Goal: Navigation & Orientation: Understand site structure

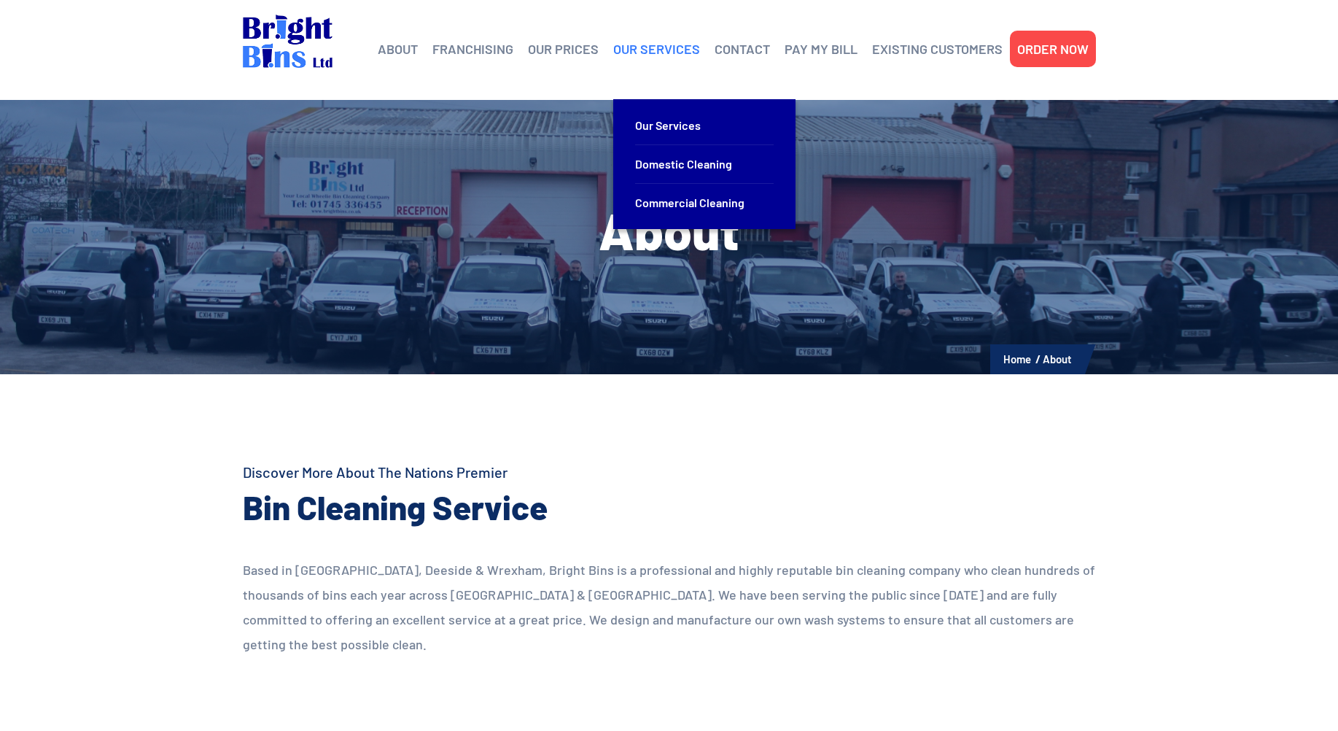
click at [664, 52] on link "OUR SERVICES" at bounding box center [656, 49] width 87 height 22
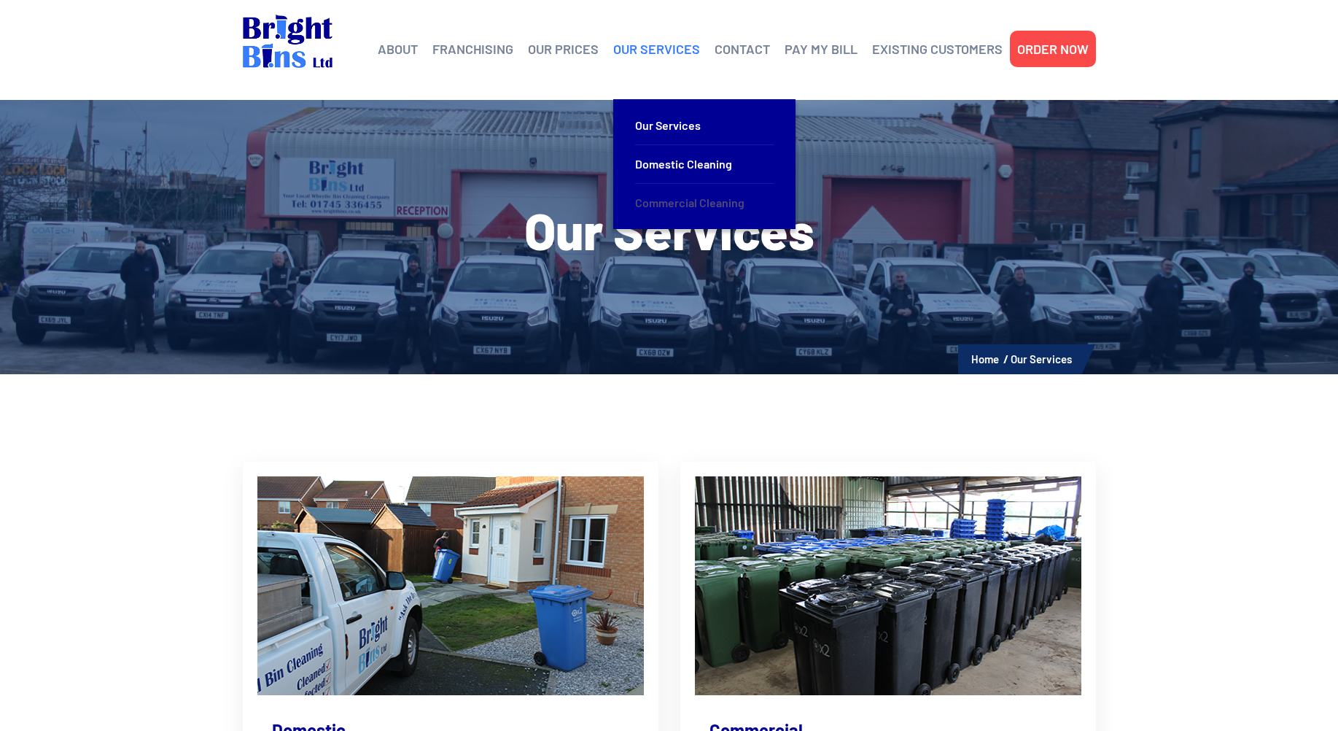
click at [656, 203] on link "Commercial Cleaning" at bounding box center [704, 203] width 139 height 38
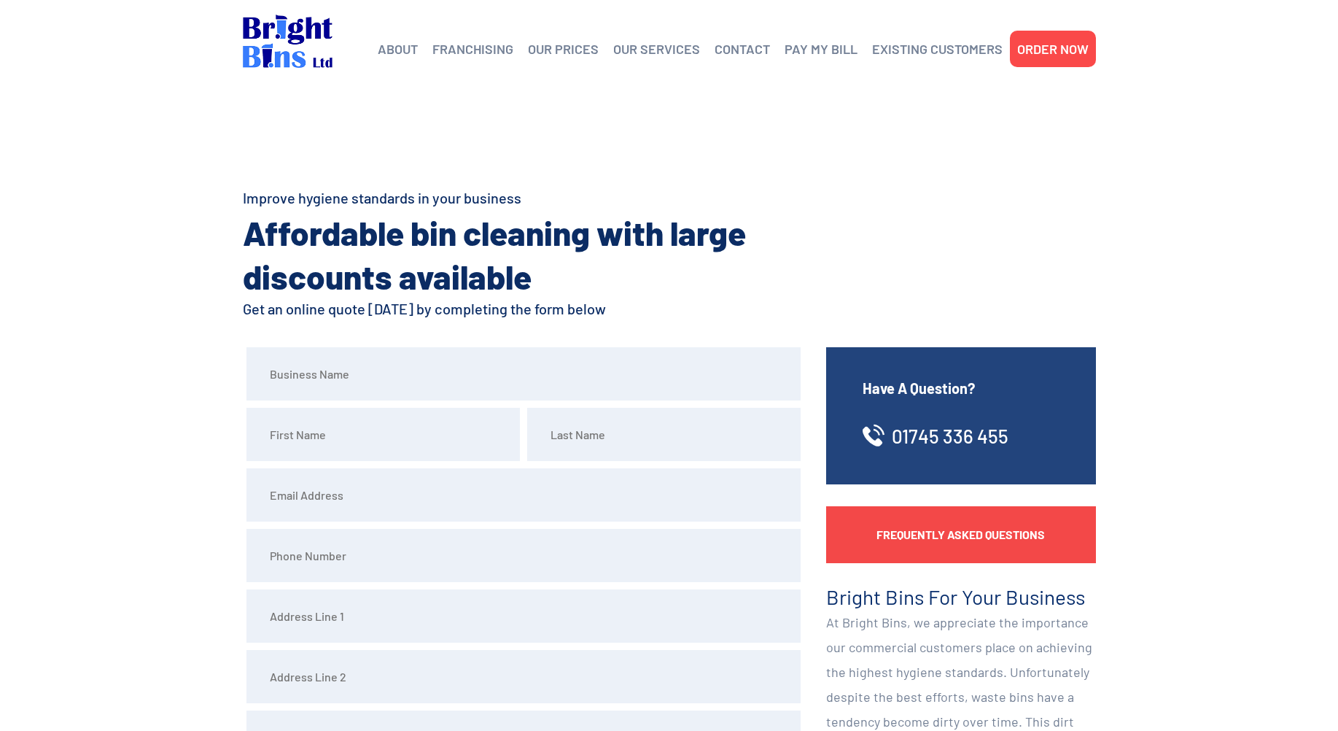
click at [1033, 533] on link "Frequently Asked Questions" at bounding box center [961, 534] width 270 height 57
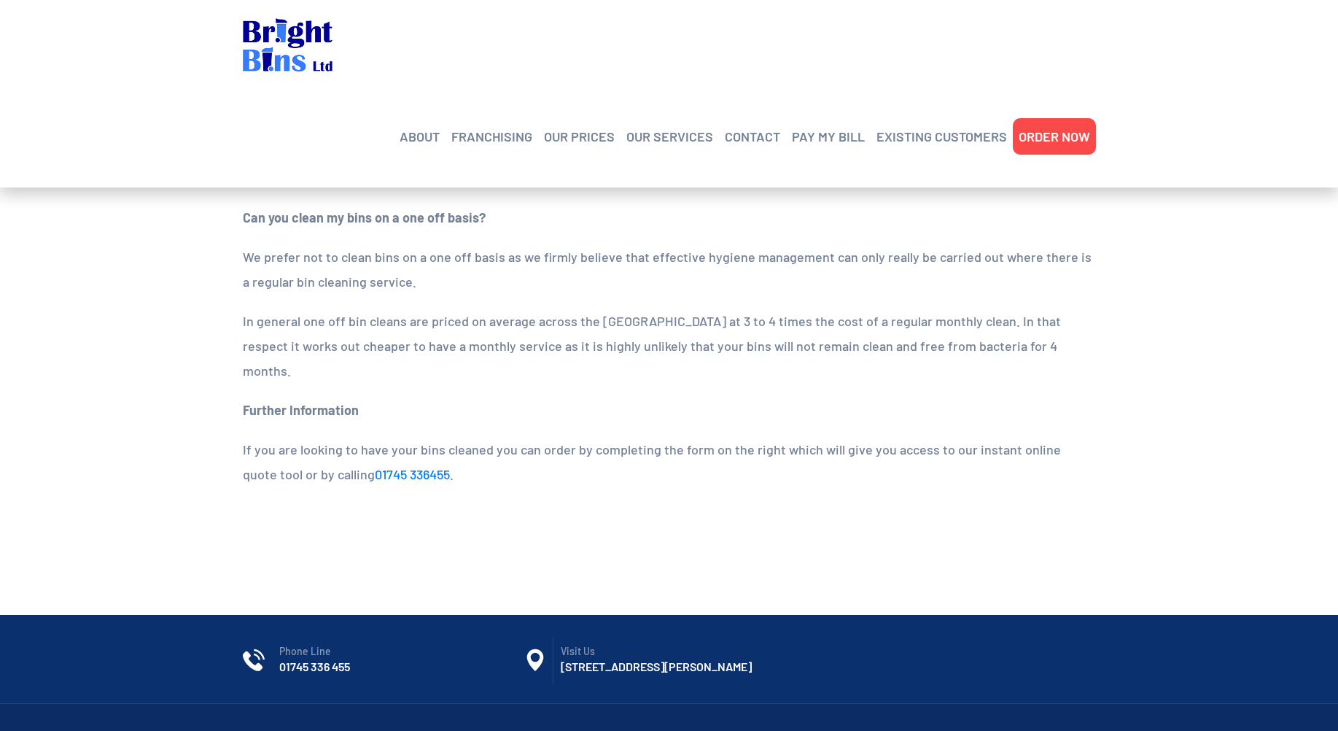
scroll to position [1909, 0]
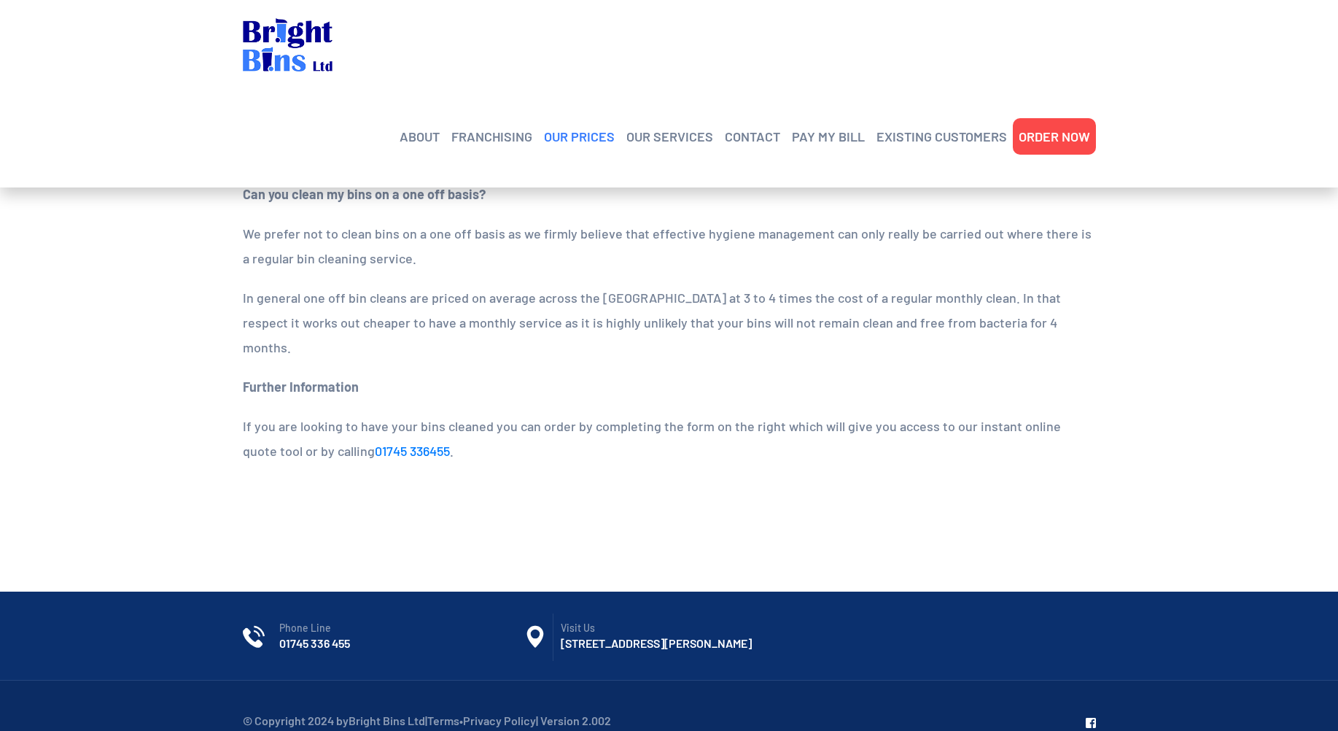
click at [584, 125] on link "OUR PRICES" at bounding box center [579, 136] width 71 height 22
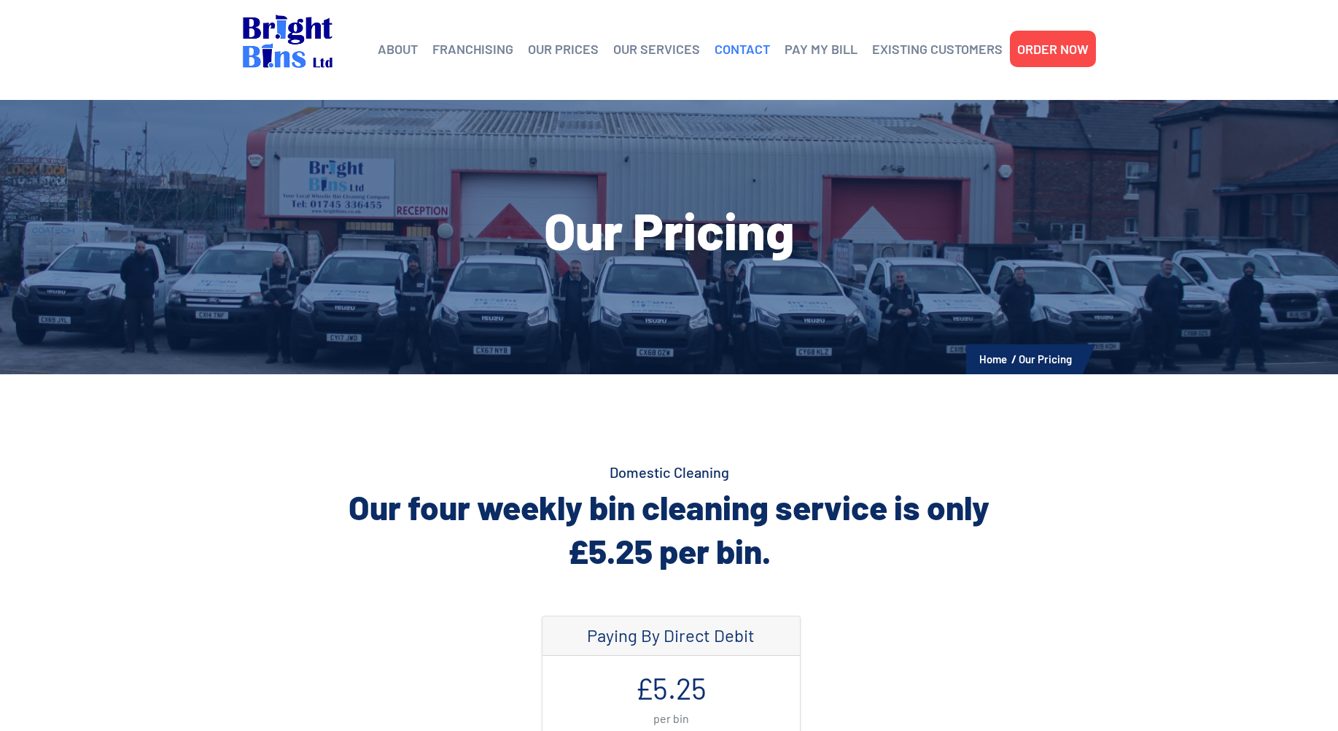
click at [759, 51] on link "CONTACT" at bounding box center [742, 49] width 55 height 22
